Goal: Task Accomplishment & Management: Use online tool/utility

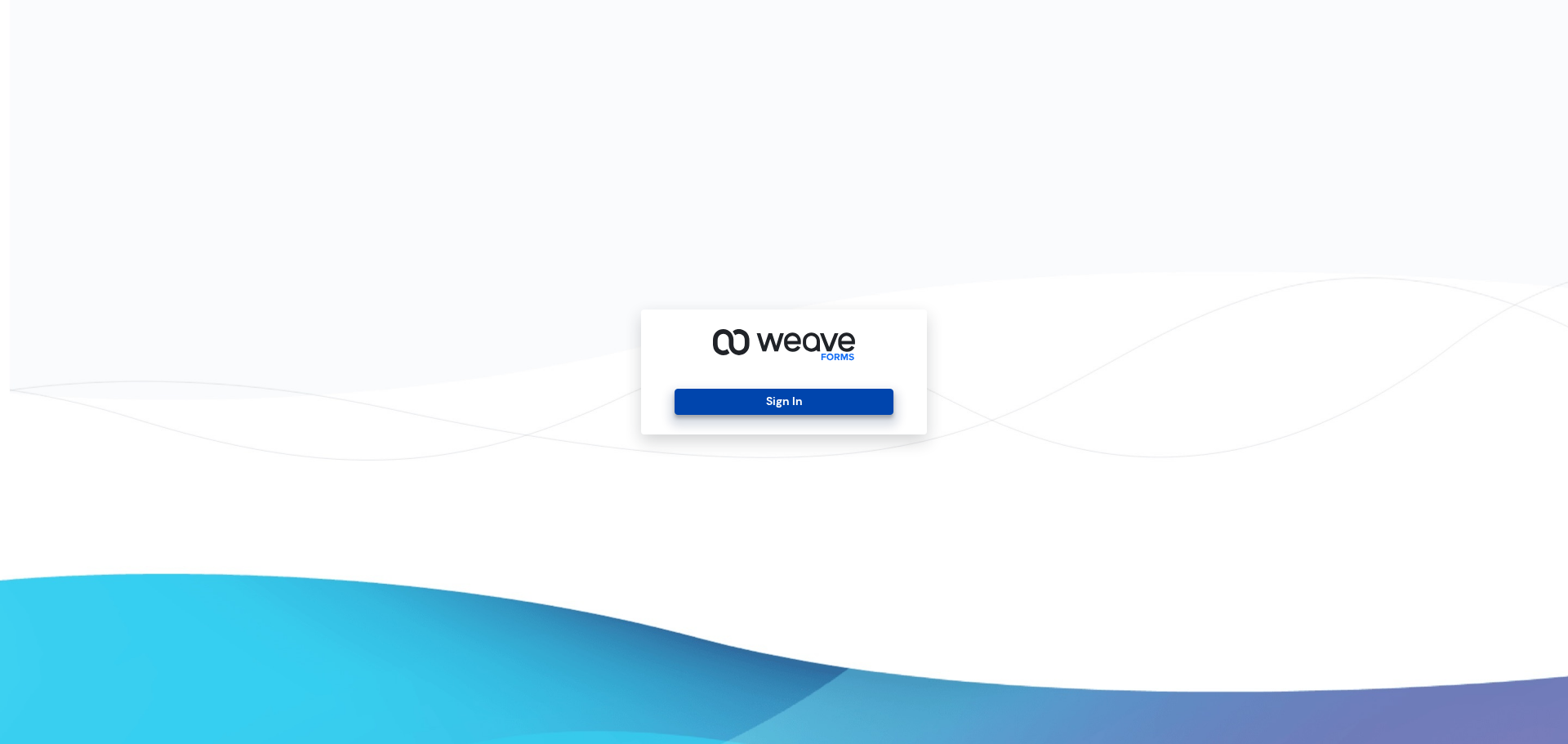
click at [813, 405] on button "Sign In" at bounding box center [783, 402] width 218 height 26
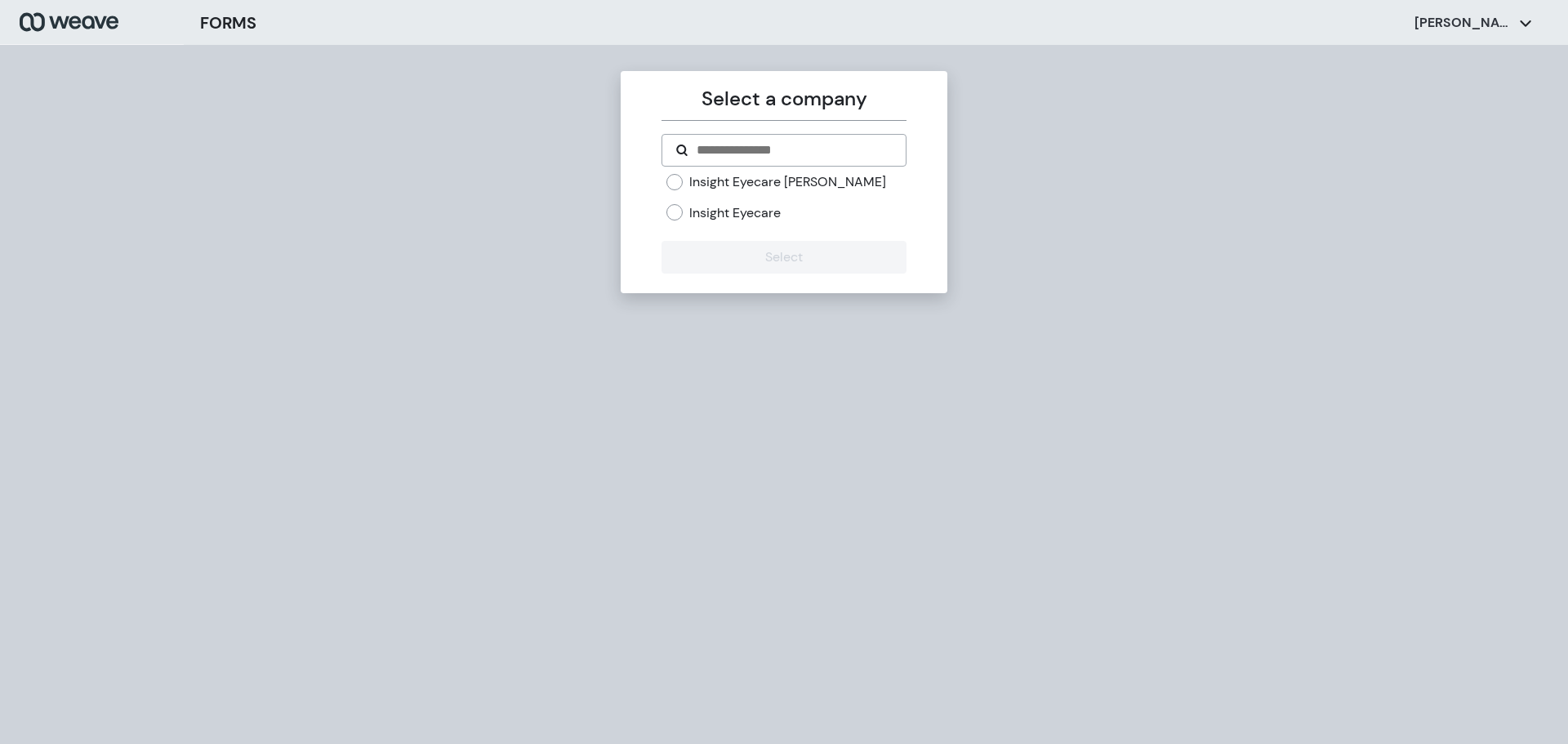
click at [692, 214] on label "Insight Eyecare" at bounding box center [735, 213] width 92 height 18
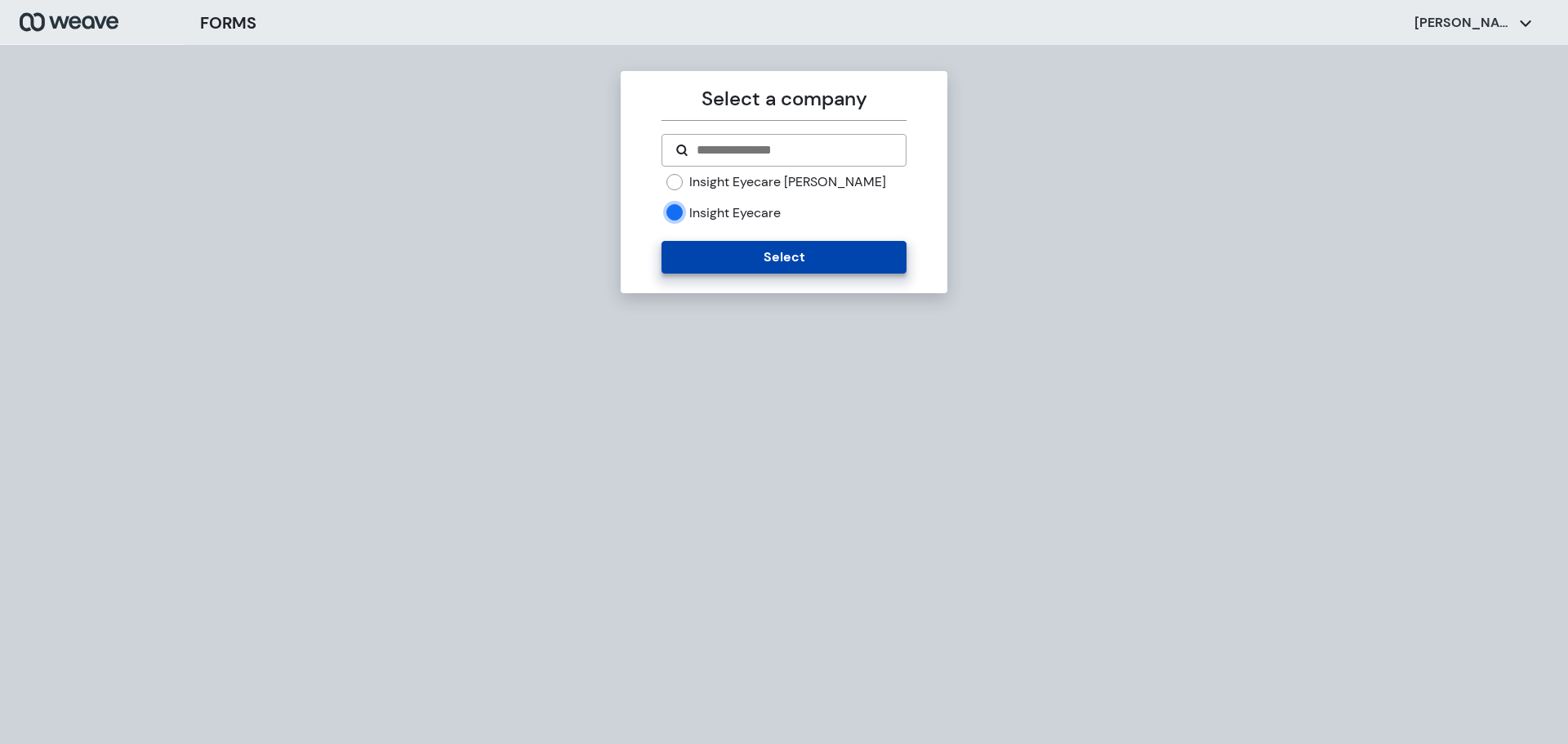
click at [783, 258] on button "Select" at bounding box center [784, 256] width 244 height 32
